Goal: Information Seeking & Learning: Find specific fact

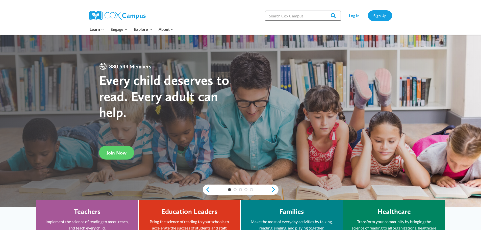
click at [287, 19] on input "Search in [URL][DOMAIN_NAME]" at bounding box center [303, 16] width 76 height 10
type input "map"
click at [321, 11] on input "Search" at bounding box center [331, 16] width 20 height 10
